Goal: Information Seeking & Learning: Learn about a topic

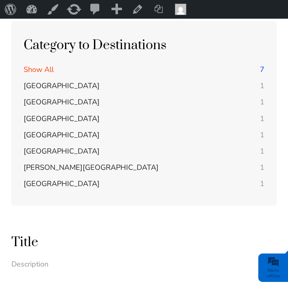
scroll to position [252, 0]
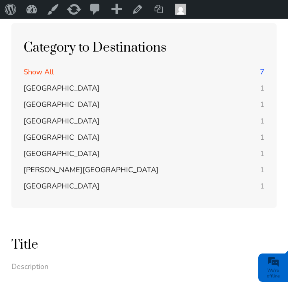
click at [68, 136] on span "[GEOGRAPHIC_DATA]" at bounding box center [62, 138] width 76 height 10
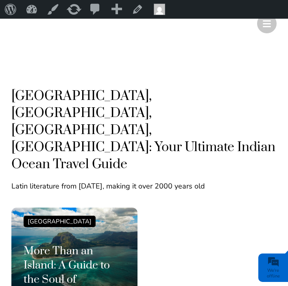
click at [59, 216] on div "[GEOGRAPHIC_DATA]" at bounding box center [60, 221] width 72 height 11
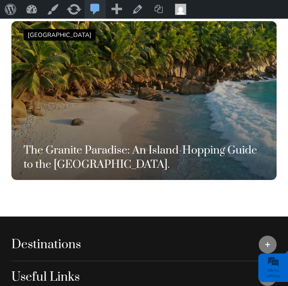
scroll to position [1681, 0]
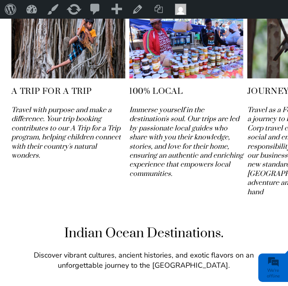
scroll to position [1157, 0]
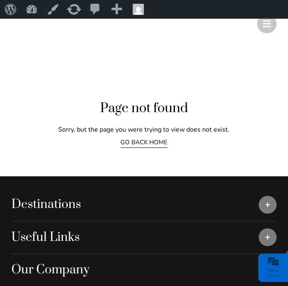
click at [213, 157] on div "Page not found Sorry, but the page you were trying to view does not exist. GO B…" at bounding box center [144, 124] width 288 height 105
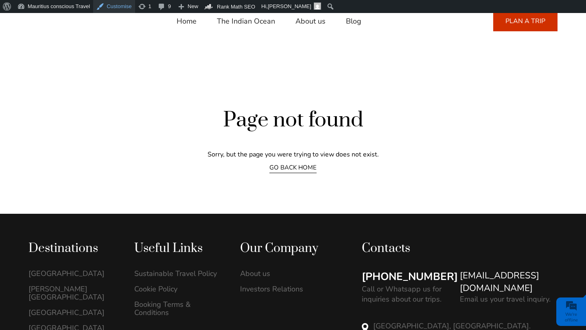
click at [119, 7] on link "Customise" at bounding box center [113, 6] width 41 height 13
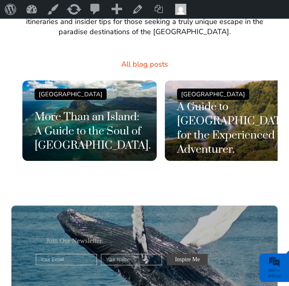
scroll to position [1676, 0]
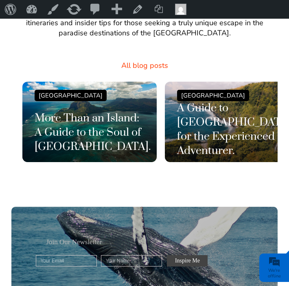
click at [113, 111] on h3 "More Than an Island: A Guide to the Soul of [GEOGRAPHIC_DATA]." at bounding box center [90, 132] width 110 height 43
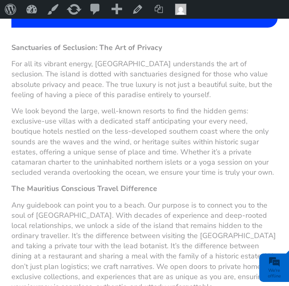
scroll to position [835, 0]
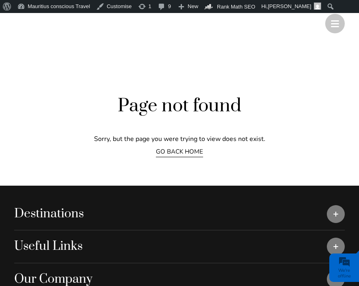
click at [181, 151] on link "GO BACK HOME" at bounding box center [179, 153] width 47 height 10
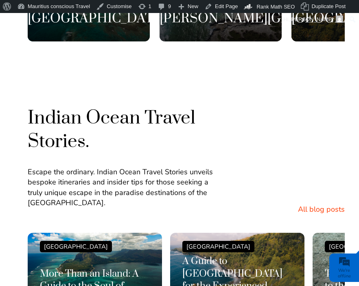
scroll to position [1689, 0]
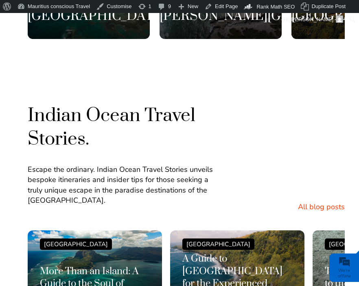
click at [99, 266] on h3 "More Than an Island: A Guide to the Soul of [GEOGRAPHIC_DATA]." at bounding box center [95, 284] width 110 height 37
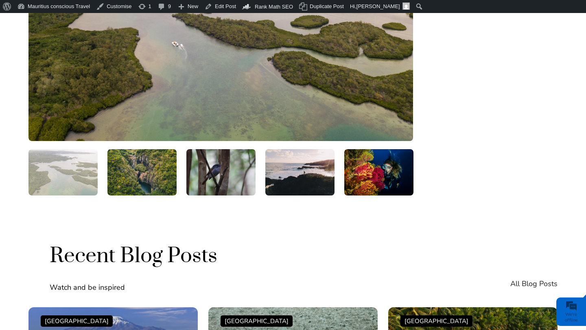
scroll to position [1458, 0]
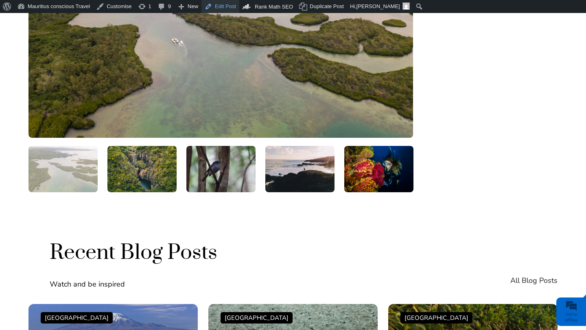
click at [223, 7] on link "Edit Post" at bounding box center [220, 6] width 38 height 13
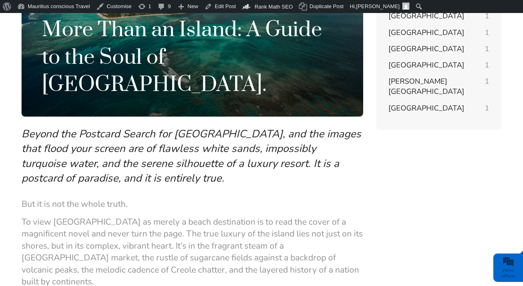
scroll to position [126, 0]
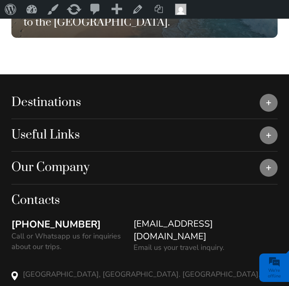
scroll to position [2297, 0]
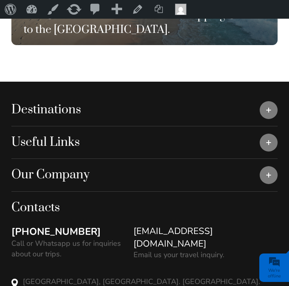
click at [270, 94] on div "Destinations" at bounding box center [144, 110] width 266 height 32
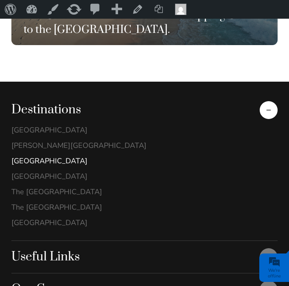
click at [57, 157] on link "[GEOGRAPHIC_DATA]" at bounding box center [144, 161] width 266 height 8
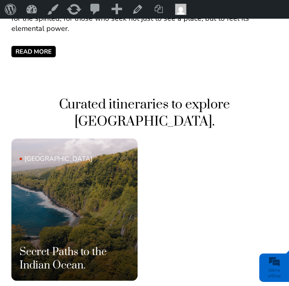
scroll to position [347, 0]
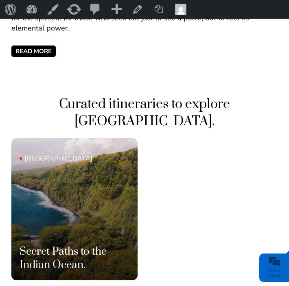
click at [92, 212] on link "[GEOGRAPHIC_DATA] Secret Paths to the Indian Ocean." at bounding box center [74, 209] width 126 height 142
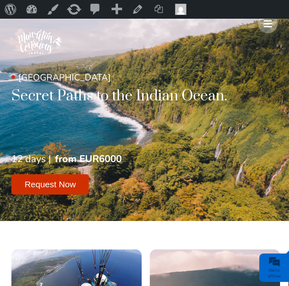
click at [265, 26] on span at bounding box center [267, 26] width 8 height 1
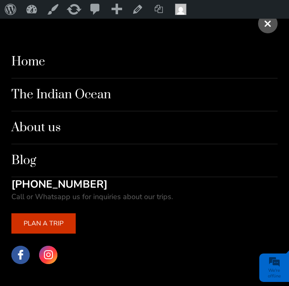
click at [98, 100] on link "The Indian Ocean" at bounding box center [144, 94] width 266 height 33
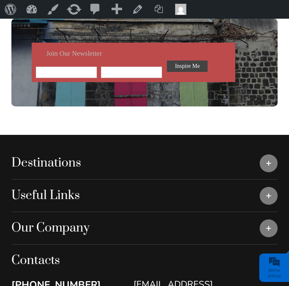
scroll to position [818, 0]
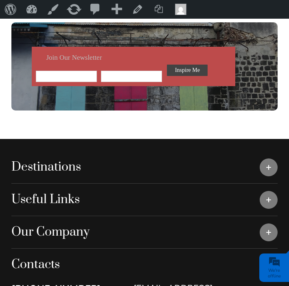
click at [270, 158] on div "Destinations" at bounding box center [144, 167] width 266 height 32
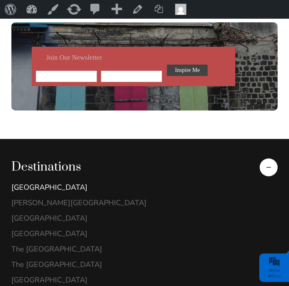
click at [55, 183] on link "[GEOGRAPHIC_DATA]" at bounding box center [144, 187] width 266 height 8
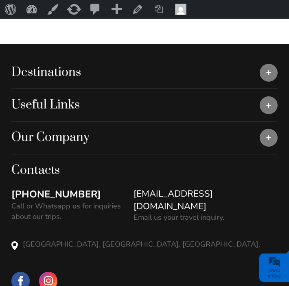
scroll to position [675, 0]
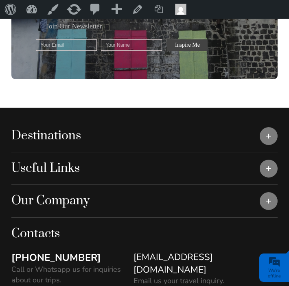
click at [266, 120] on div "Destinations" at bounding box center [144, 136] width 266 height 32
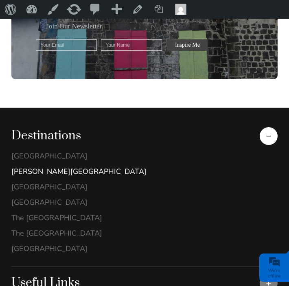
click at [48, 168] on link "[PERSON_NAME][GEOGRAPHIC_DATA]" at bounding box center [144, 172] width 266 height 8
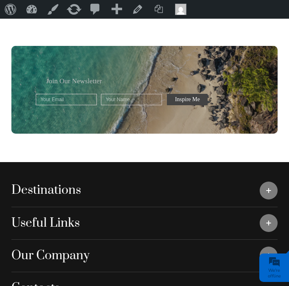
scroll to position [719, 0]
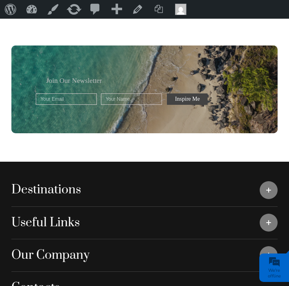
click at [264, 174] on div "Destinations" at bounding box center [144, 190] width 266 height 32
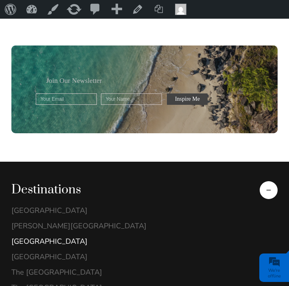
click at [47, 237] on link "[GEOGRAPHIC_DATA]" at bounding box center [144, 241] width 266 height 8
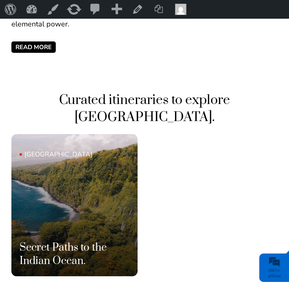
scroll to position [352, 0]
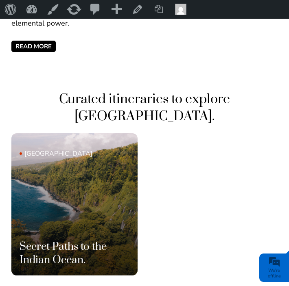
click at [81, 210] on link "[GEOGRAPHIC_DATA] Secret Paths to the Indian Ocean." at bounding box center [74, 204] width 126 height 142
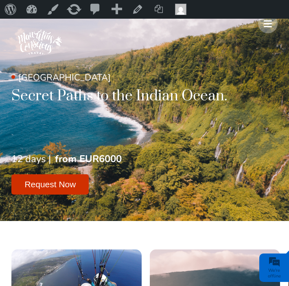
click at [40, 38] on img at bounding box center [39, 42] width 57 height 57
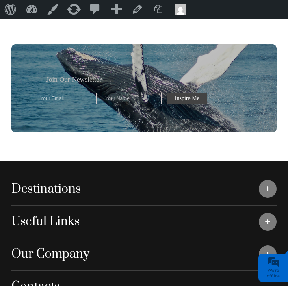
scroll to position [1968, 0]
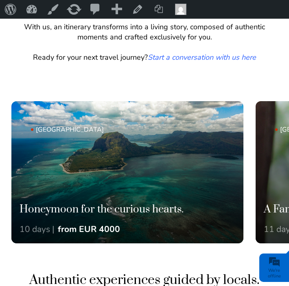
scroll to position [378, 0]
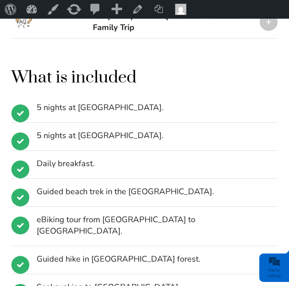
scroll to position [1244, 0]
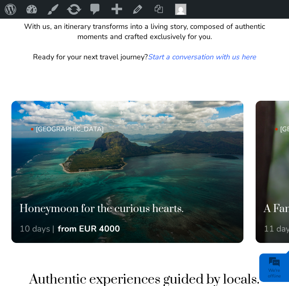
click at [118, 147] on link "[GEOGRAPHIC_DATA] Honeymoon for the curious hearts. 10 days | from EUR 4000" at bounding box center [127, 172] width 232 height 142
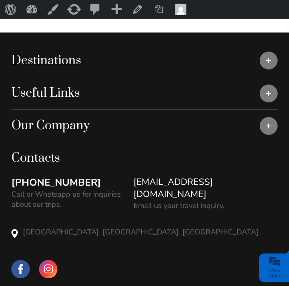
scroll to position [2320, 0]
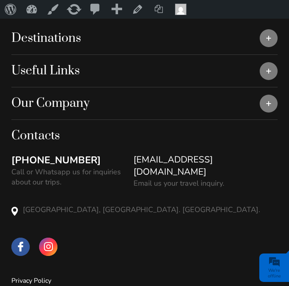
click at [44, 276] on link "Privacy Policy" at bounding box center [31, 280] width 40 height 9
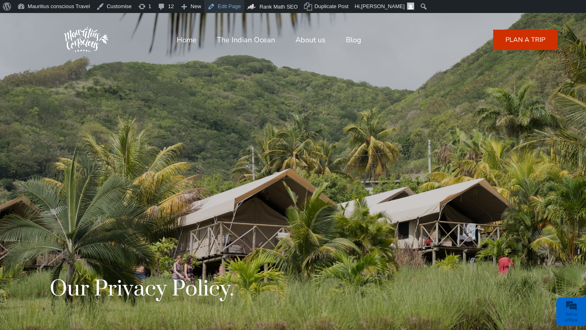
click at [230, 4] on link "Edit Page" at bounding box center [223, 6] width 39 height 13
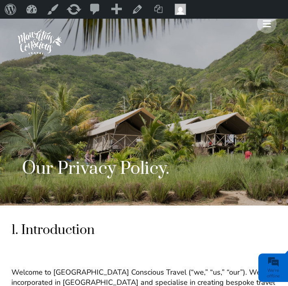
click at [262, 27] on div at bounding box center [267, 24] width 20 height 20
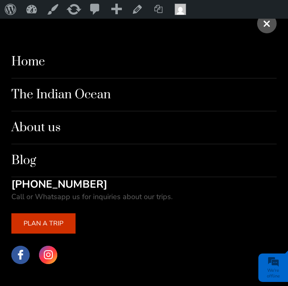
click at [57, 226] on link "PLAN A TRIP" at bounding box center [43, 223] width 64 height 20
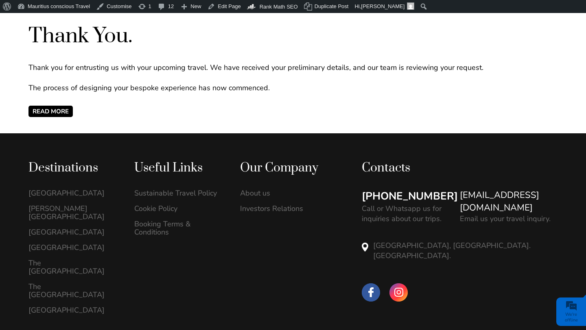
scroll to position [372, 0]
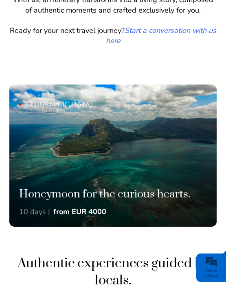
scroll to position [542, 0]
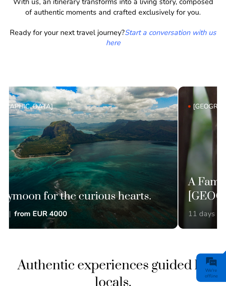
drag, startPoint x: 124, startPoint y: 148, endPoint x: 36, endPoint y: 155, distance: 88.6
click at [40, 155] on link "Mauritius Honeymoon for the curious hearts. 10 days | from EUR 4000" at bounding box center [73, 158] width 207 height 142
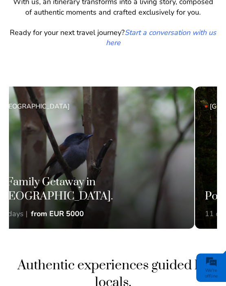
drag, startPoint x: 115, startPoint y: 163, endPoint x: 7, endPoint y: 164, distance: 108.2
click at [9, 163] on link "Mauritius A Family Getaway in Mauritius. 11 days | from EUR 5000" at bounding box center [90, 158] width 207 height 142
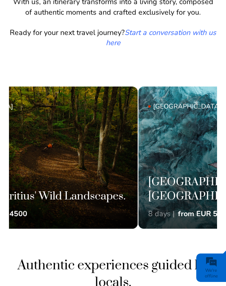
drag, startPoint x: 111, startPoint y: 146, endPoint x: 3, endPoint y: 155, distance: 108.5
click at [10, 153] on link "Mauritius Poetry of Mauritius' Wild Landscapes. 11 days | from EUR 4500" at bounding box center [33, 158] width 207 height 142
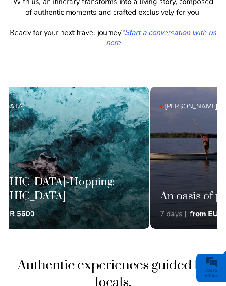
drag, startPoint x: 113, startPoint y: 152, endPoint x: 10, endPoint y: 153, distance: 102.9
click at [15, 152] on link "Maldives Maldives Island-Hopping: North Ari Atoll 8 days | from EUR 5600" at bounding box center [45, 158] width 207 height 142
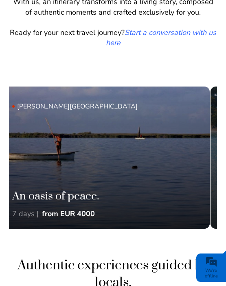
drag, startPoint x: 117, startPoint y: 150, endPoint x: 2, endPoint y: 150, distance: 114.3
click at [4, 150] on div "Trips to uncover the inner stories of the Indian Ocean. At the heart of every j…" at bounding box center [113, 10] width 226 height 495
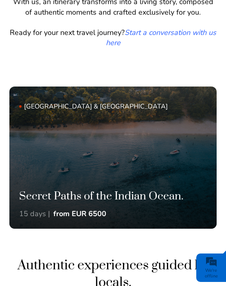
drag, startPoint x: 118, startPoint y: 145, endPoint x: 12, endPoint y: 145, distance: 105.7
click at [12, 145] on link "Mauritius & Réunion Island Secret Paths of the Indian Ocean. 15 days | from EUR…" at bounding box center [112, 158] width 207 height 142
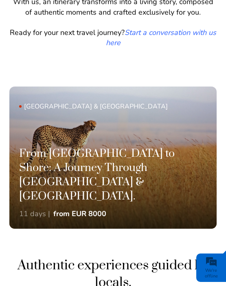
drag, startPoint x: 122, startPoint y: 146, endPoint x: 29, endPoint y: 146, distance: 92.3
click at [29, 146] on link "Kenya & Mauritius From Savannah to Shore: A Journey Through Kenya & Mauritius. …" at bounding box center [112, 158] width 207 height 142
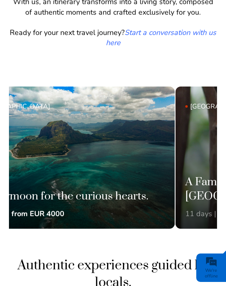
drag, startPoint x: 108, startPoint y: 150, endPoint x: -3, endPoint y: 150, distance: 111.4
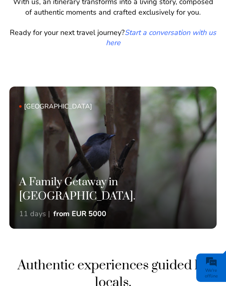
drag, startPoint x: 85, startPoint y: 149, endPoint x: 7, endPoint y: 149, distance: 78.9
click at [9, 149] on link "Mauritius A Family Getaway in Mauritius. 11 days | from EUR 5000" at bounding box center [112, 158] width 207 height 142
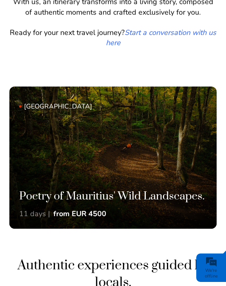
click at [81, 134] on link "Mauritius Poetry of Mauritius' Wild Landscapes. 11 days | from EUR 4500" at bounding box center [112, 158] width 207 height 142
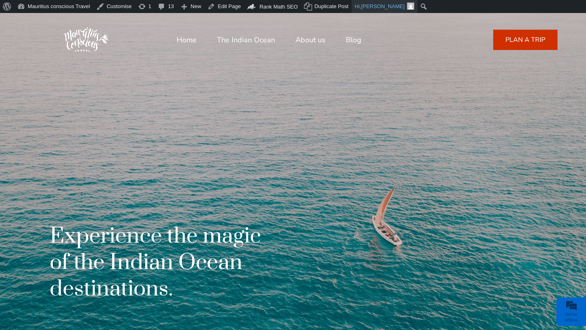
click at [407, 6] on img "Toolbar" at bounding box center [410, 5] width 7 height 7
